Goal: Transaction & Acquisition: Purchase product/service

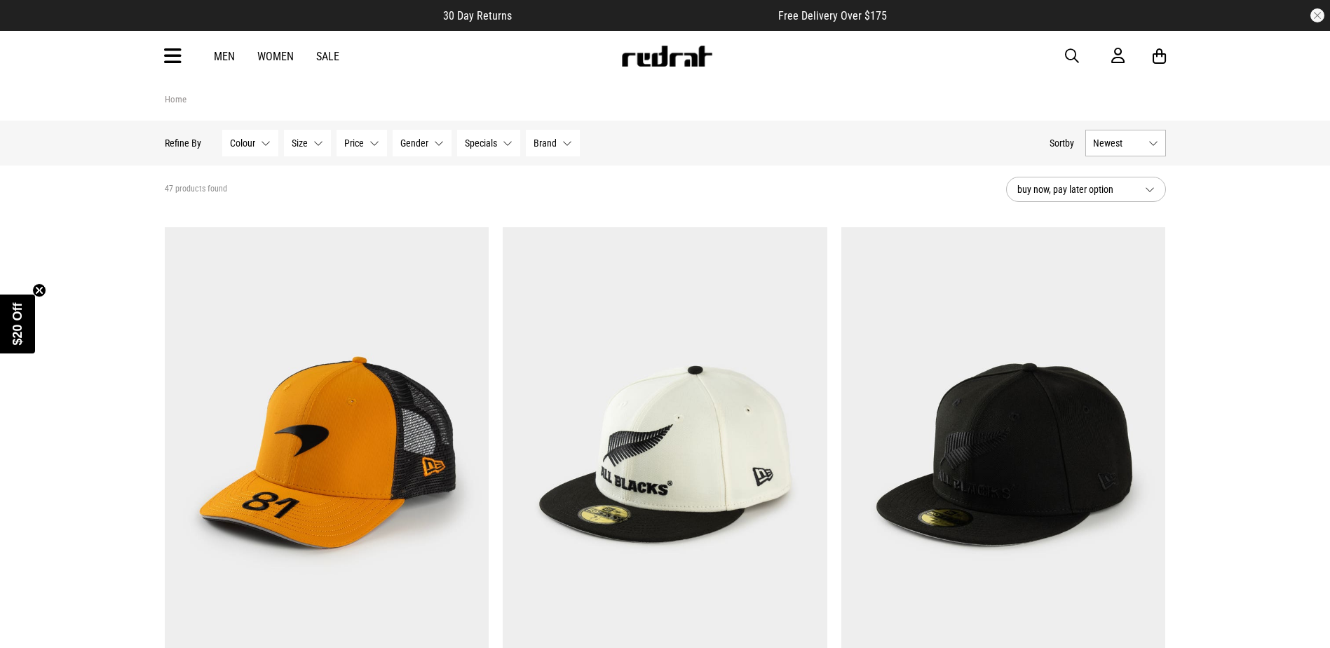
click at [574, 142] on button "Brand None selected" at bounding box center [553, 143] width 54 height 27
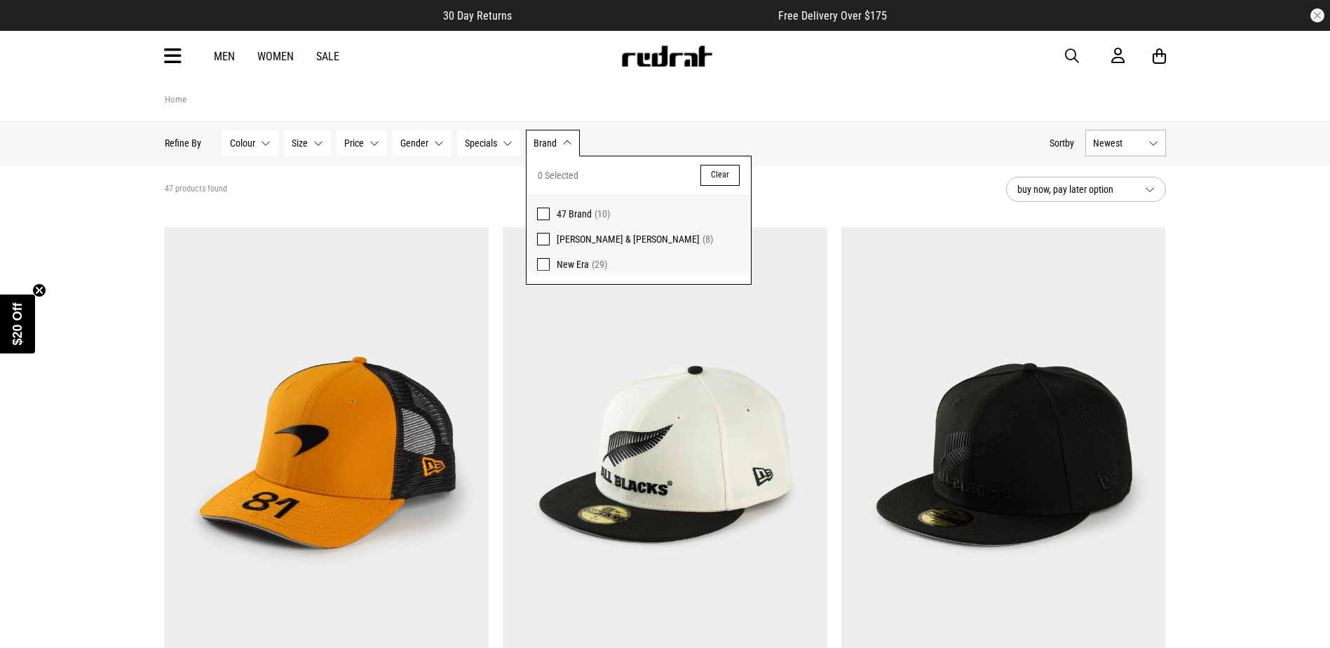
click at [543, 265] on span at bounding box center [543, 264] width 13 height 13
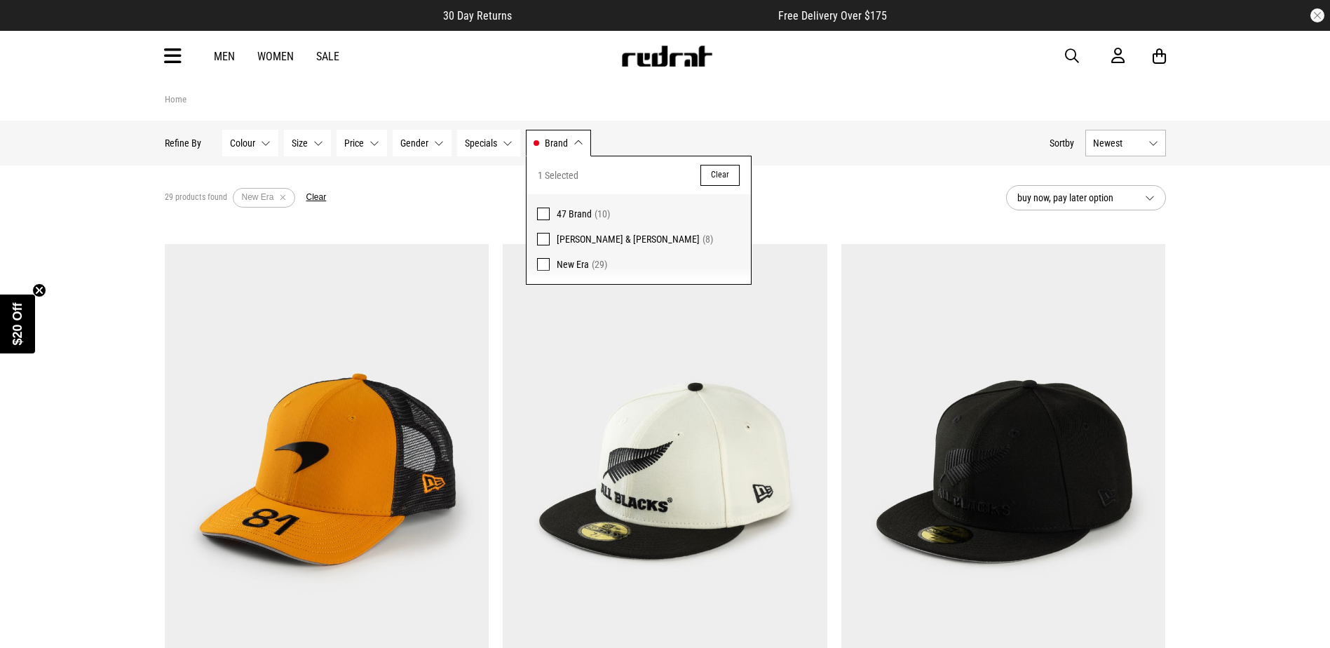
click at [505, 139] on button "Specials None selected" at bounding box center [488, 143] width 63 height 27
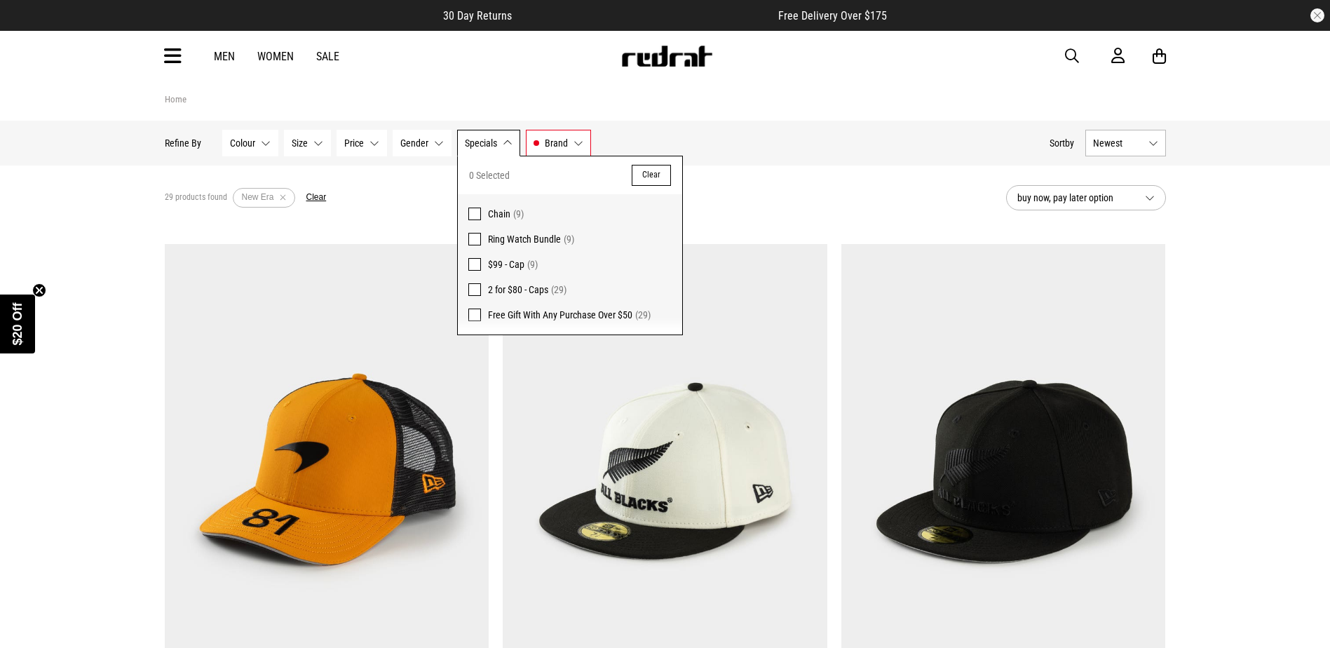
click at [475, 286] on span at bounding box center [474, 289] width 13 height 13
click at [834, 152] on div "Hide Refine s Refine By Filters Colour None selected Colour 0 Selected Clear Bl…" at bounding box center [601, 143] width 873 height 31
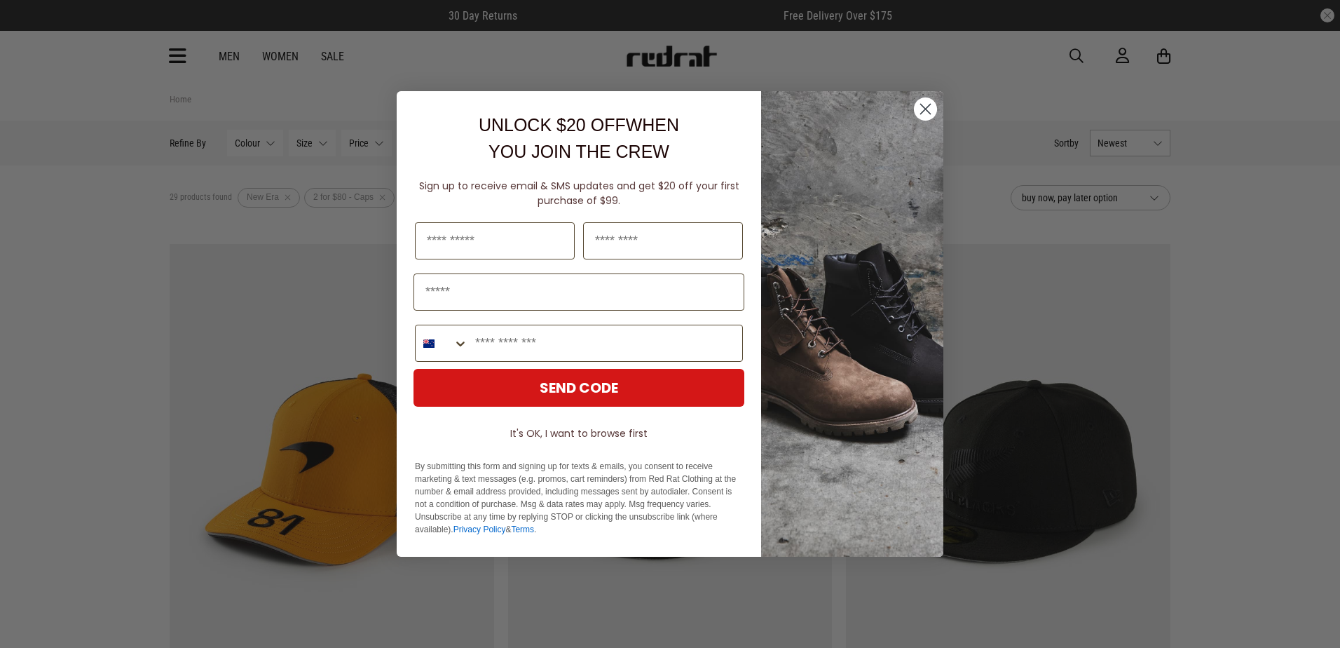
click at [920, 107] on circle "Close dialog" at bounding box center [925, 108] width 23 height 23
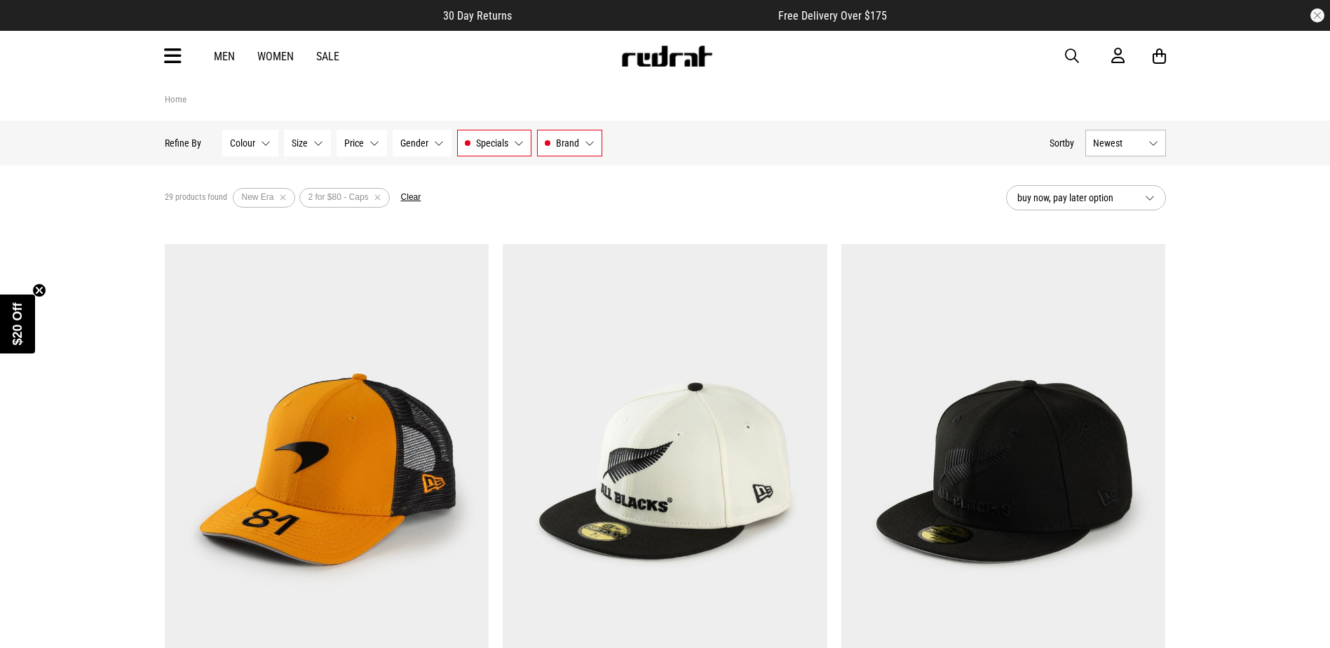
click at [517, 137] on button "Specials 2 for $80 - Caps" at bounding box center [494, 143] width 74 height 27
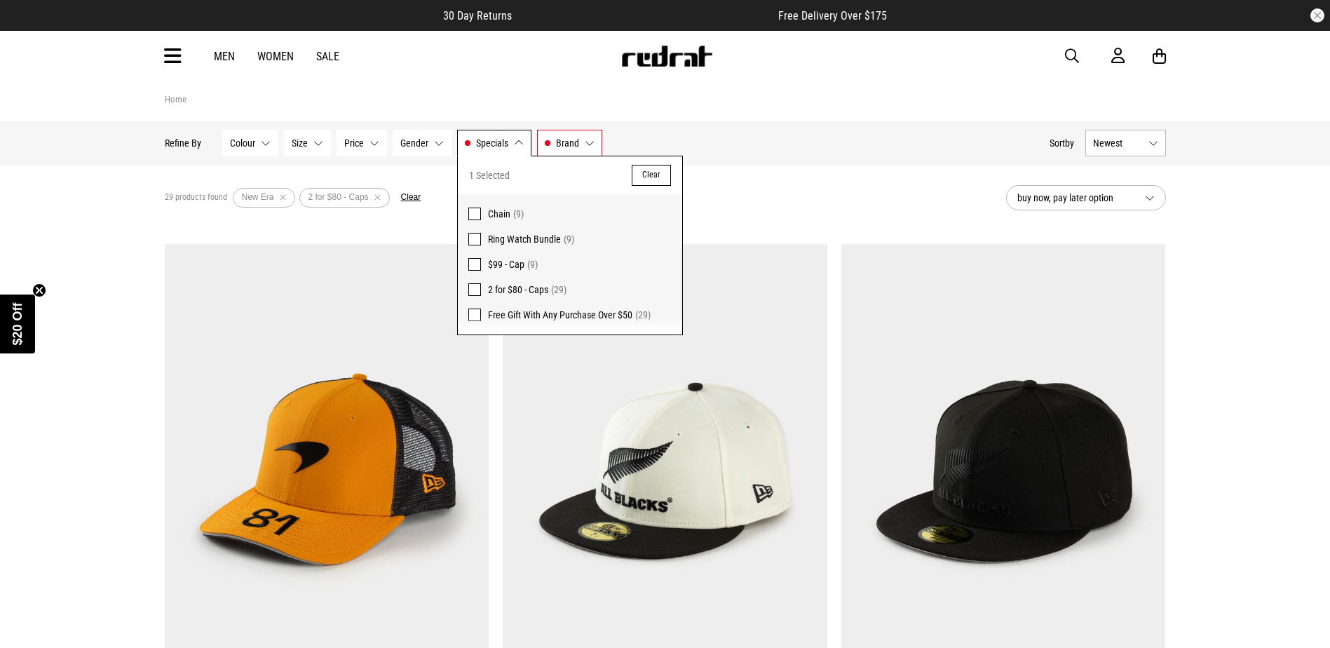
click at [517, 137] on button "Specials 2 for $80 - Caps" at bounding box center [494, 143] width 74 height 27
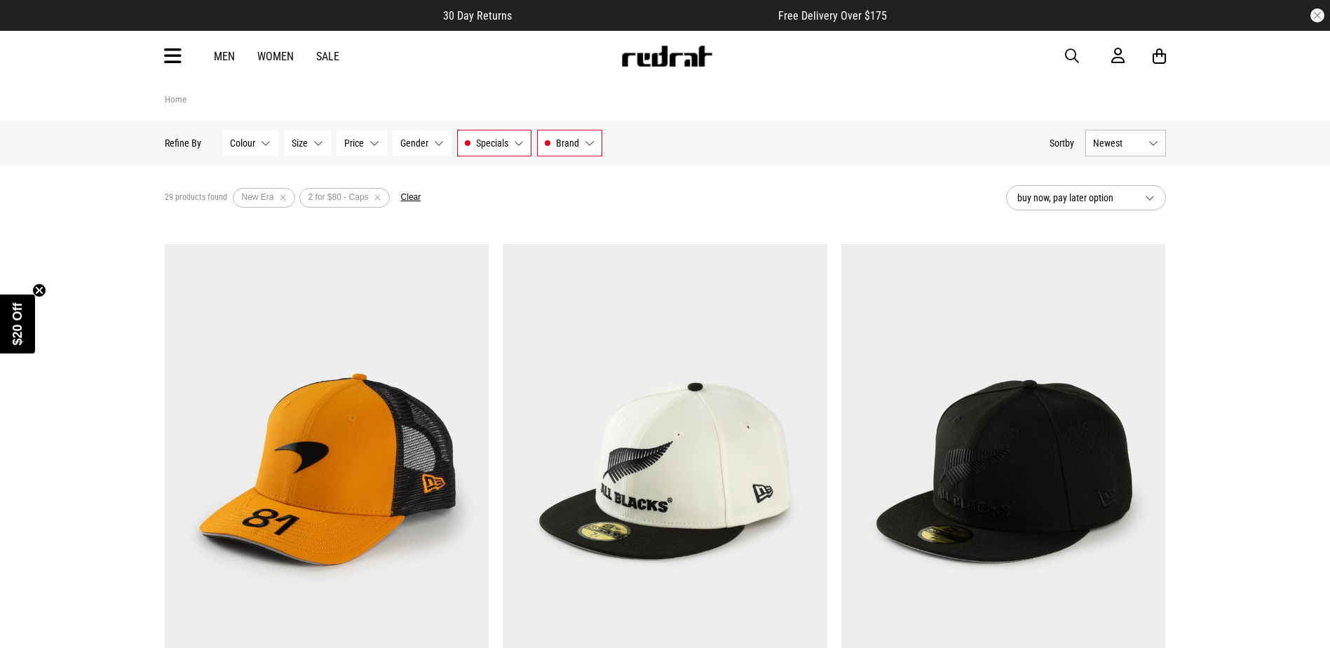
click at [586, 145] on button "Brand New Era" at bounding box center [569, 143] width 65 height 27
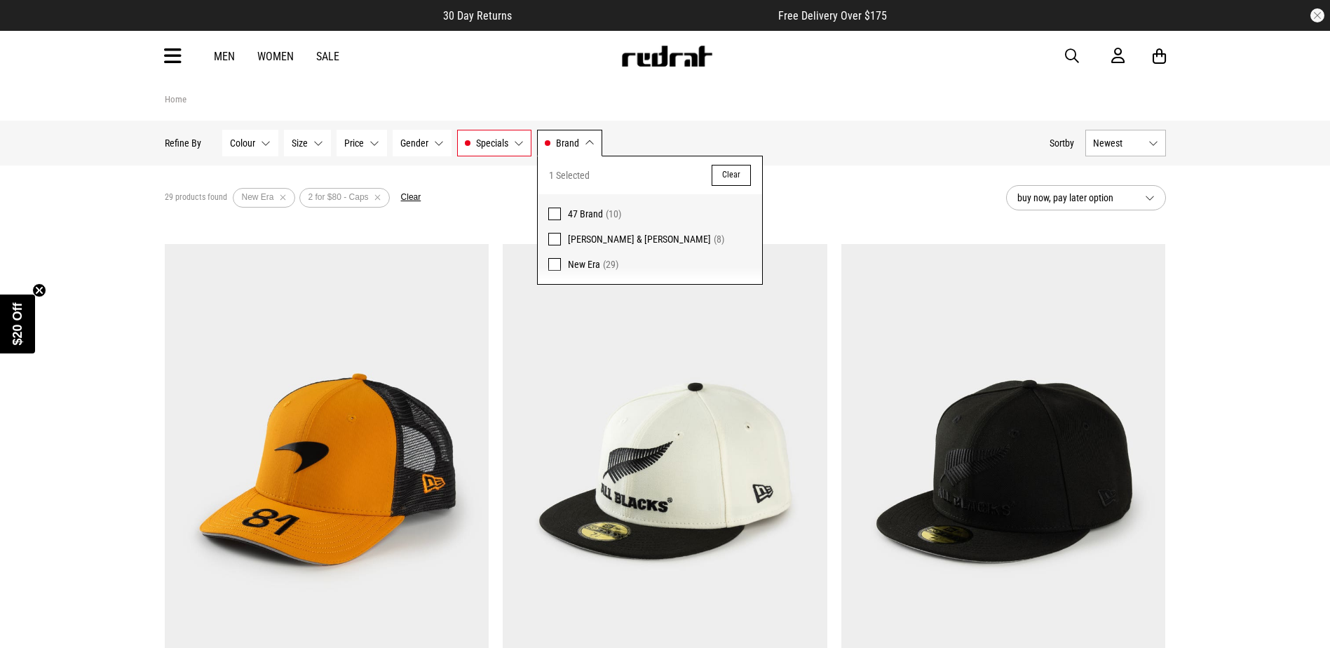
click at [587, 144] on button "Brand New Era" at bounding box center [569, 143] width 65 height 27
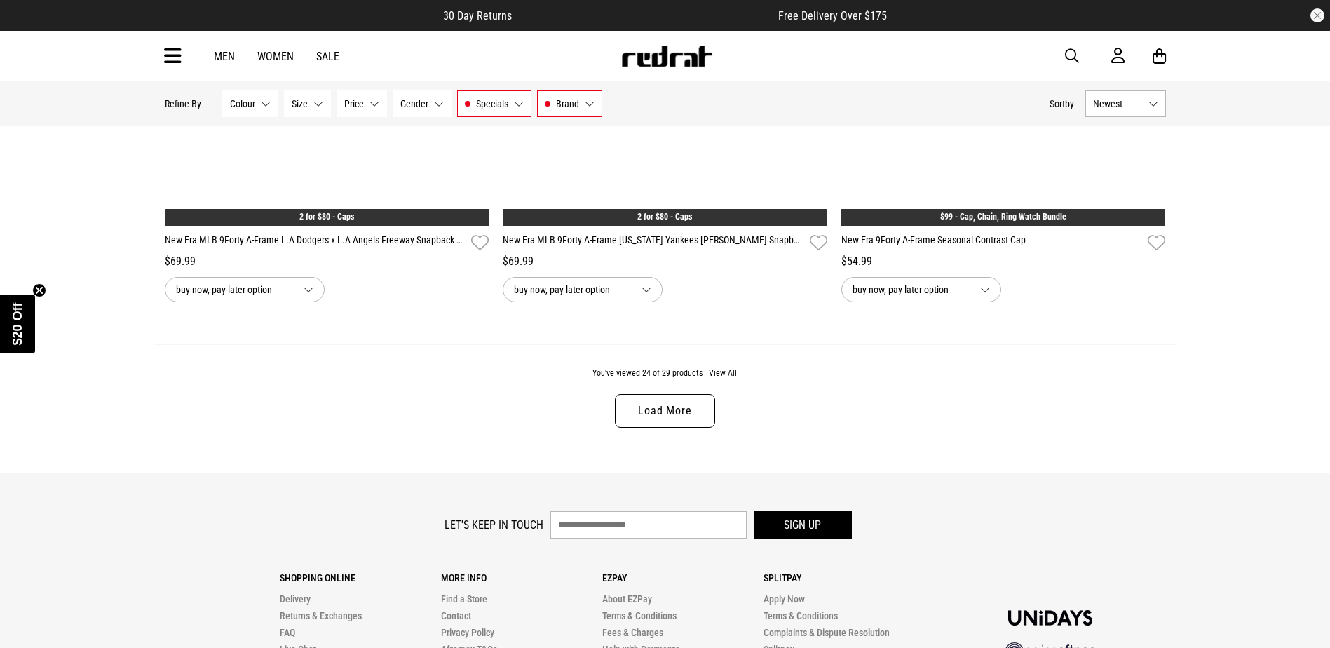
scroll to position [4416, 0]
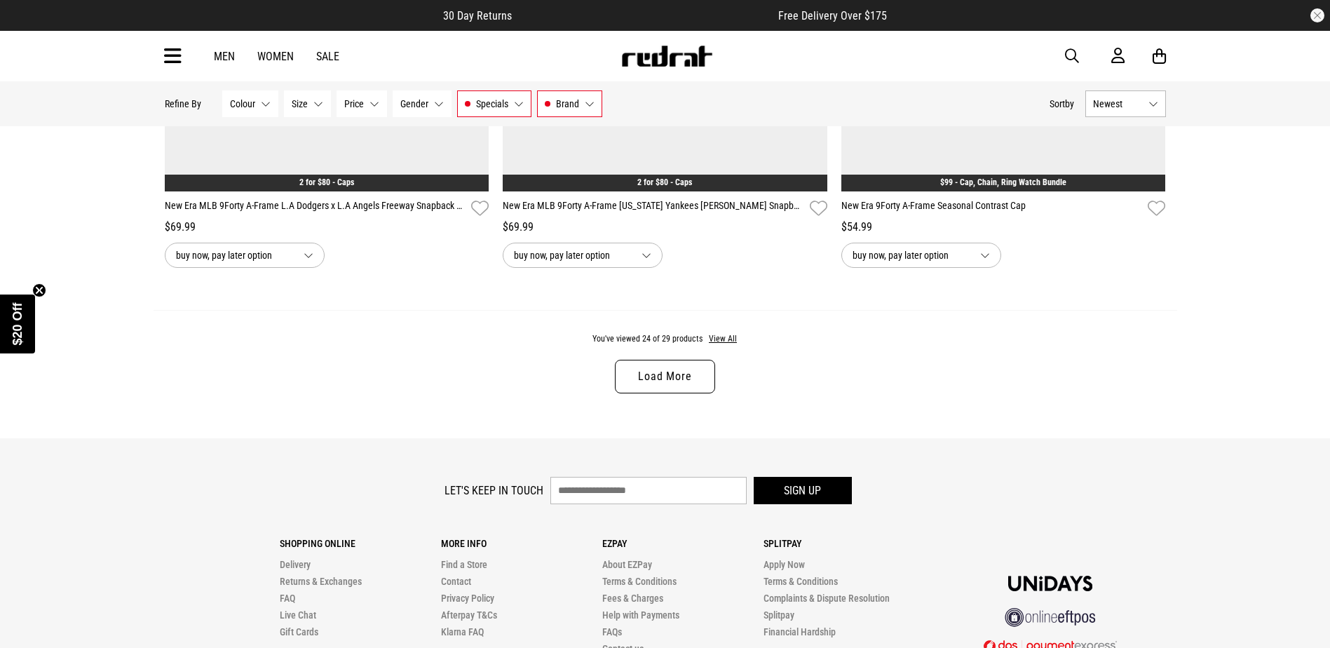
click at [679, 381] on link "Load More" at bounding box center [665, 377] width 100 height 34
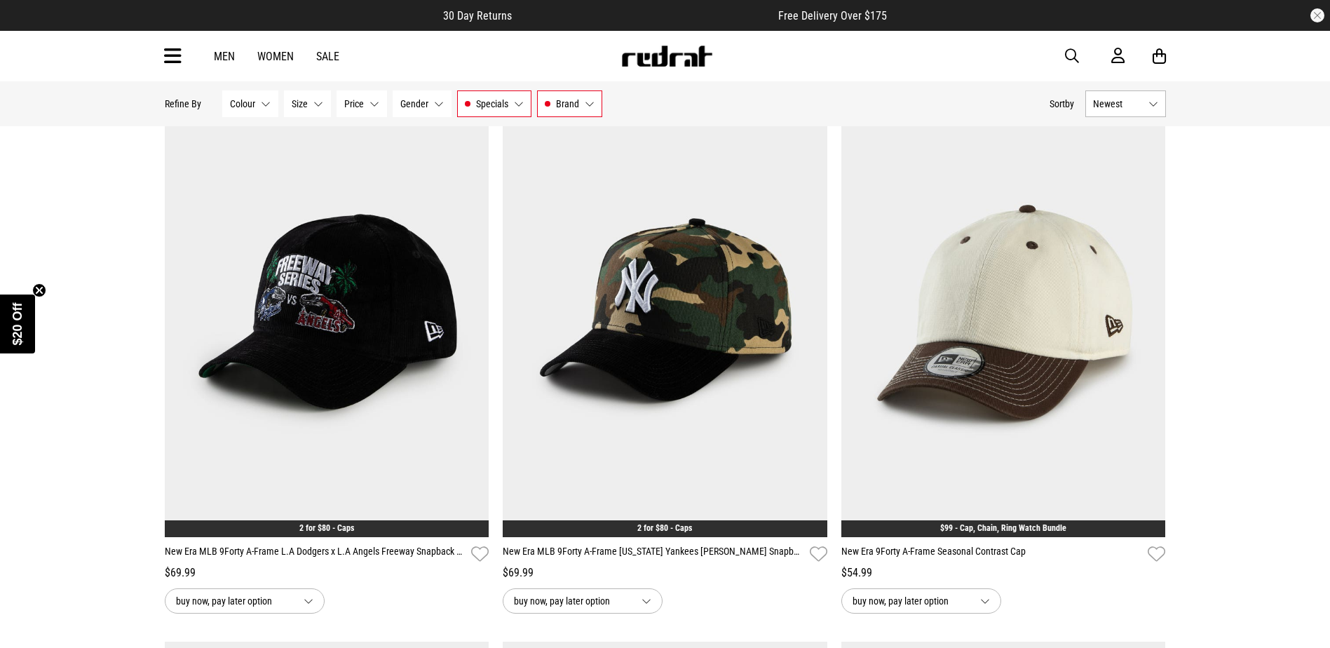
scroll to position [3785, 0]
